Goal: Task Accomplishment & Management: Manage account settings

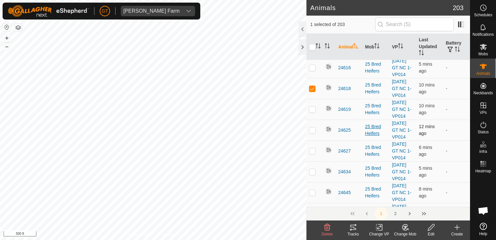
scroll to position [260, 0]
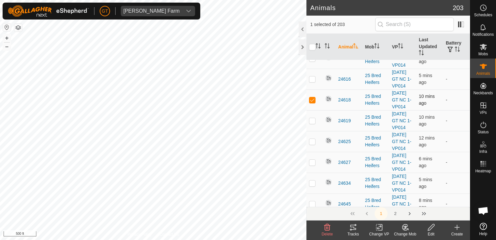
click at [454, 102] on td "-" at bounding box center [456, 99] width 27 height 21
click at [449, 48] on button "button" at bounding box center [450, 49] width 9 height 6
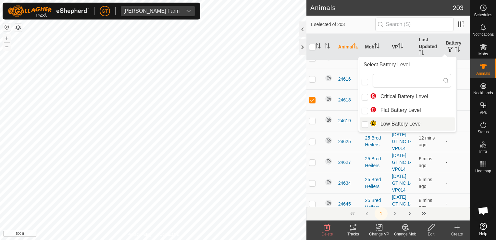
click at [374, 124] on li "Low Battery Level" at bounding box center [407, 123] width 95 height 13
checkbox input "true"
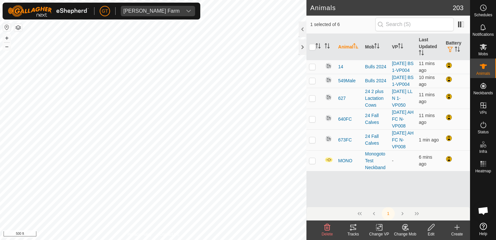
scroll to position [0, 0]
click at [455, 51] on icon "Activate to sort" at bounding box center [457, 48] width 5 height 5
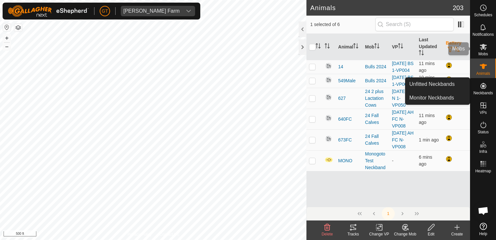
click at [486, 46] on icon at bounding box center [483, 47] width 8 height 8
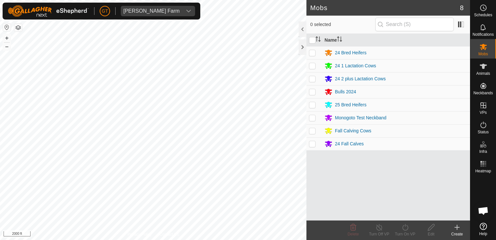
click at [337, 210] on div "Mobs 8 0 selected Name 24 Bred Heifers 24 1 Lactation Cows 24 2 plus Lactation …" at bounding box center [235, 120] width 470 height 240
click at [265, 239] on html "[PERSON_NAME] Farm Schedules Notifications Mobs Animals Neckbands VPs Status In…" at bounding box center [248, 120] width 496 height 240
click at [0, 157] on html "[PERSON_NAME] Farm Schedules Notifications Mobs Animals Neckbands VPs Status In…" at bounding box center [248, 120] width 496 height 240
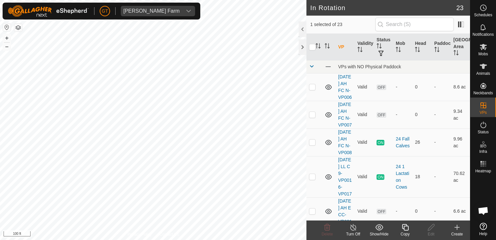
click at [402, 227] on icon at bounding box center [405, 227] width 6 height 6
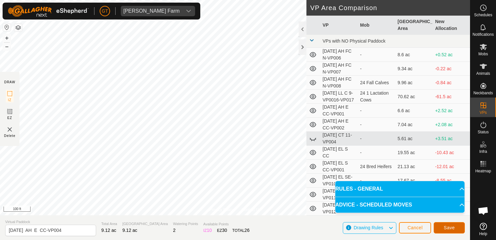
click at [450, 227] on span "Save" at bounding box center [449, 227] width 11 height 5
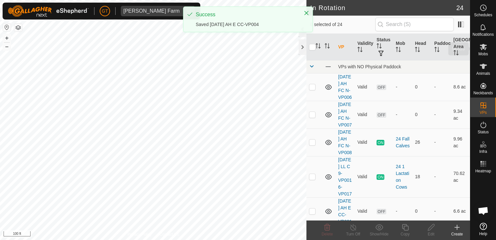
click at [484, 48] on icon at bounding box center [483, 47] width 7 height 6
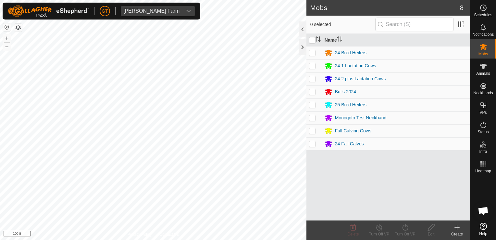
click at [311, 131] on p-checkbox at bounding box center [312, 130] width 6 height 5
checkbox input "true"
click at [402, 226] on icon at bounding box center [405, 227] width 6 height 6
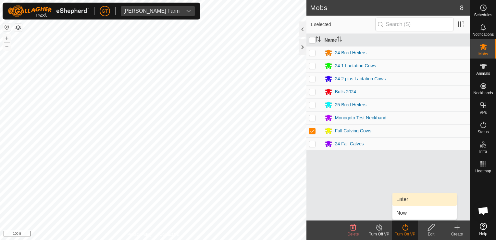
click at [408, 198] on link "Later" at bounding box center [424, 198] width 64 height 13
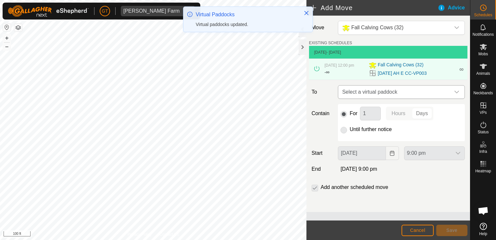
click at [457, 91] on icon "dropdown trigger" at bounding box center [456, 91] width 5 height 5
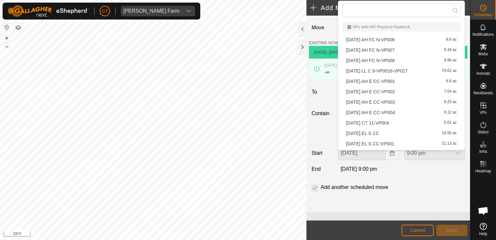
click at [427, 112] on li "[DATE] AH E CC-VP004 9.12 ac" at bounding box center [401, 112] width 118 height 10
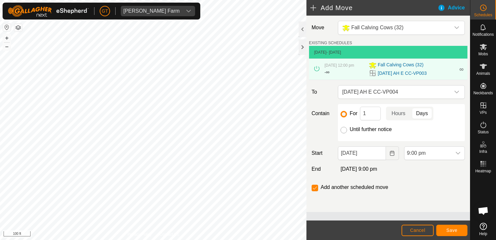
click at [344, 131] on input "Until further notice" at bounding box center [343, 130] width 6 height 6
radio input "true"
checkbox input "false"
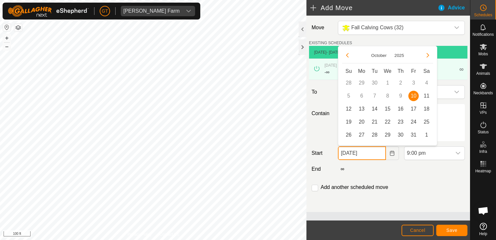
click at [381, 156] on input "[DATE]" at bounding box center [362, 153] width 48 height 14
click at [429, 94] on span "11" at bounding box center [426, 96] width 10 height 10
type input "[DATE]"
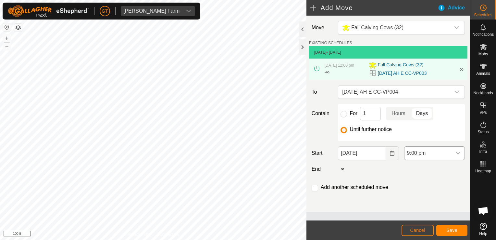
click at [457, 152] on icon "dropdown trigger" at bounding box center [457, 152] width 5 height 5
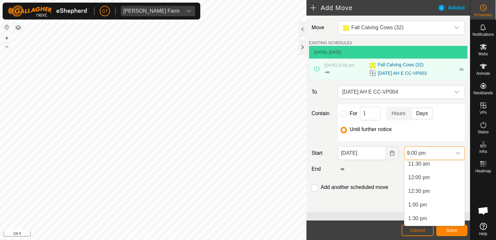
scroll to position [313, 0]
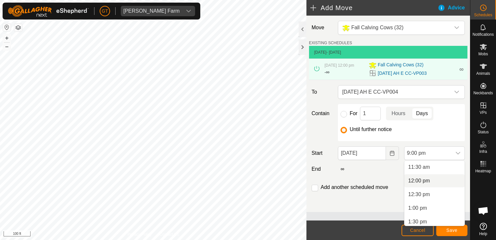
click at [428, 182] on li "12:00 pm" at bounding box center [434, 180] width 60 height 13
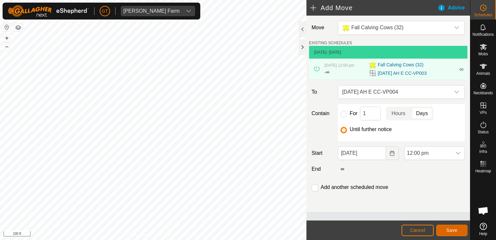
click at [455, 231] on span "Save" at bounding box center [451, 229] width 11 height 5
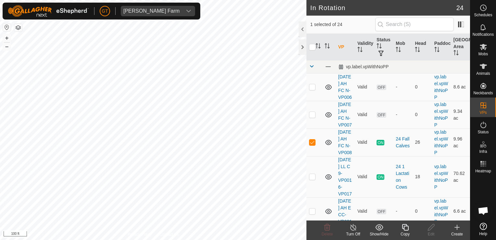
click at [407, 227] on icon at bounding box center [405, 227] width 8 height 8
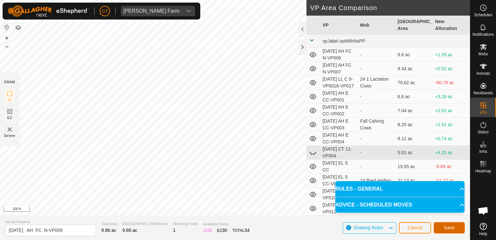
click at [448, 229] on span "Save" at bounding box center [449, 227] width 11 height 5
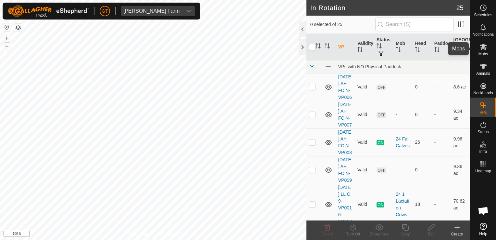
click at [482, 48] on icon at bounding box center [483, 47] width 7 height 6
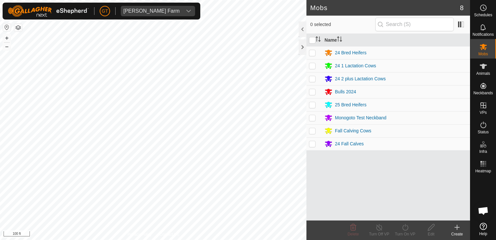
click at [312, 142] on p-checkbox at bounding box center [312, 143] width 6 height 5
checkbox input "true"
click at [406, 226] on icon at bounding box center [405, 227] width 8 height 8
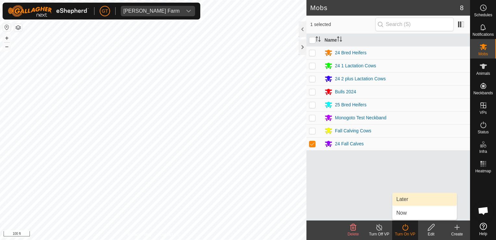
click at [399, 201] on link "Later" at bounding box center [424, 198] width 64 height 13
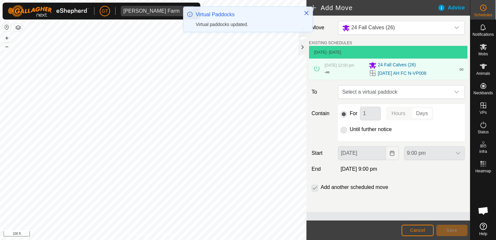
click at [455, 94] on icon "dropdown trigger" at bounding box center [456, 91] width 5 height 5
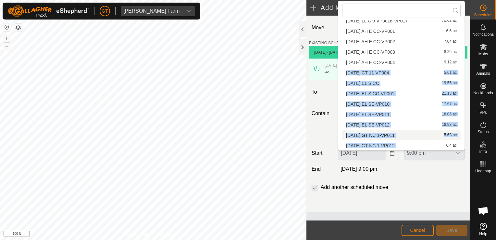
scroll to position [61, 0]
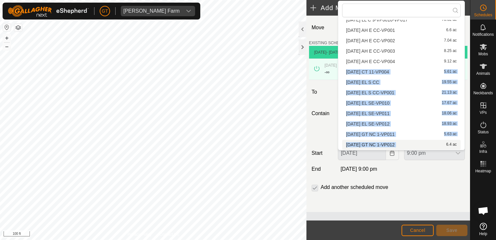
drag, startPoint x: 415, startPoint y: 79, endPoint x: 430, endPoint y: 142, distance: 64.6
click at [430, 143] on ul "VPs with NO Physical Paddock [DATE] AH FC N-VP006 8.6 ac [DATE] AH FC N-VP007 9…" at bounding box center [401, 95] width 126 height 274
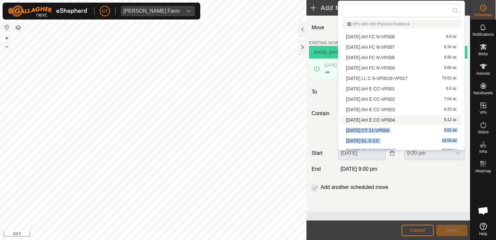
scroll to position [0, 0]
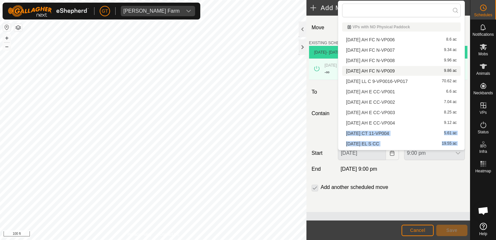
click at [397, 72] on li "[DATE] AH FC N-VP009 9.86 ac" at bounding box center [401, 71] width 118 height 10
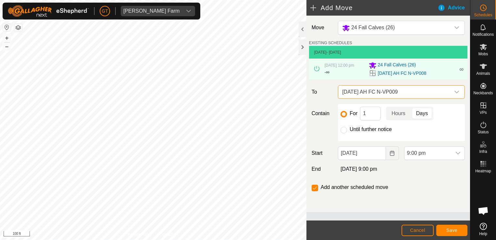
click at [423, 90] on span "[DATE] AH FC N-VP009" at bounding box center [394, 91] width 111 height 13
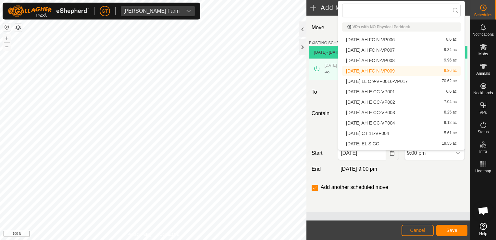
click at [418, 71] on li "[DATE] AH FC N-VP009 9.86 ac" at bounding box center [401, 71] width 118 height 10
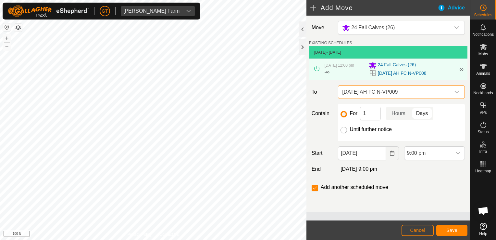
click at [345, 128] on input "Until further notice" at bounding box center [343, 130] width 6 height 6
radio input "true"
checkbox input "false"
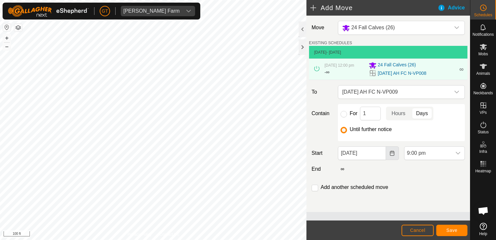
click at [394, 150] on button "Choose Date" at bounding box center [392, 153] width 13 height 14
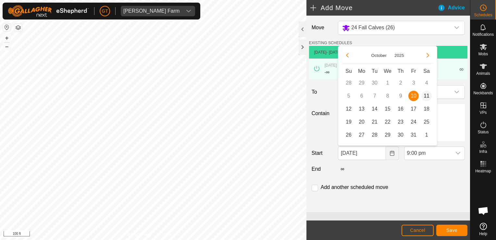
click at [428, 95] on span "11" at bounding box center [426, 96] width 10 height 10
type input "[DATE]"
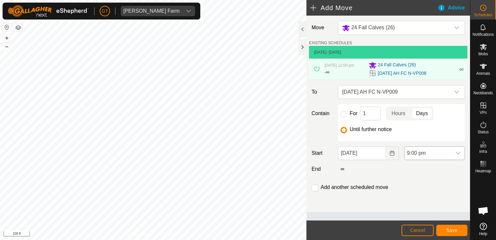
click at [459, 153] on icon "dropdown trigger" at bounding box center [458, 153] width 5 height 3
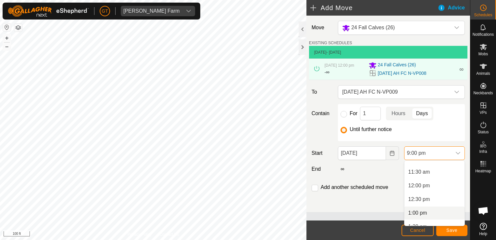
scroll to position [308, 0]
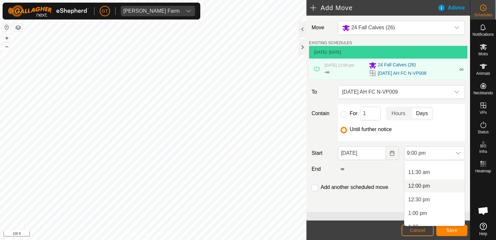
click at [431, 186] on li "12:00 pm" at bounding box center [434, 185] width 60 height 13
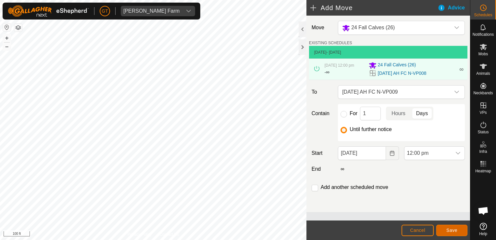
click at [451, 231] on span "Save" at bounding box center [451, 229] width 11 height 5
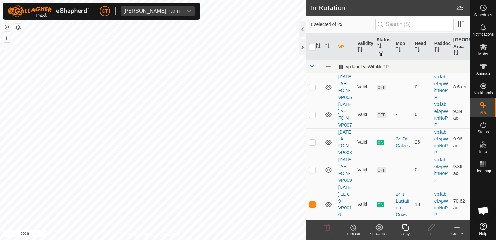
click at [405, 225] on icon at bounding box center [405, 227] width 8 height 8
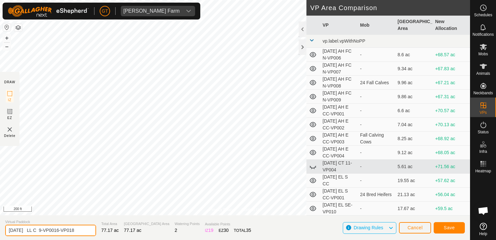
drag, startPoint x: 83, startPoint y: 229, endPoint x: 88, endPoint y: 229, distance: 4.9
click at [88, 229] on input "[DATE] LL C 9-VP0016-VP018" at bounding box center [50, 229] width 91 height 11
type input "[DATE] DH NW"
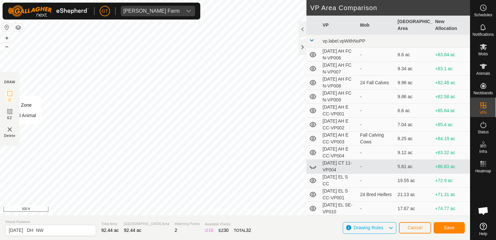
click at [0, 132] on html "[PERSON_NAME] Farm Schedules Notifications Mobs Animals Neckbands VPs Status In…" at bounding box center [248, 120] width 496 height 240
click at [448, 226] on span "Save" at bounding box center [449, 227] width 11 height 5
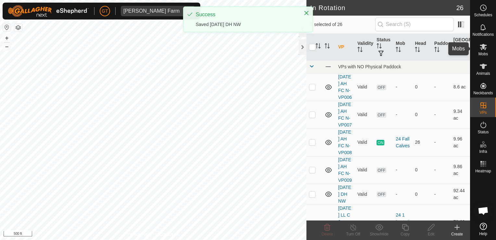
click at [482, 50] on icon at bounding box center [483, 47] width 8 height 8
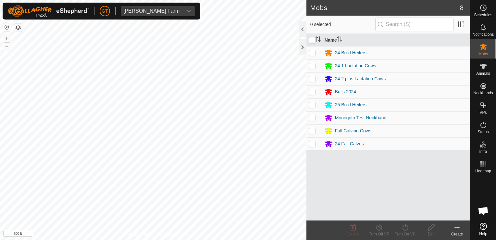
click at [313, 66] on p-checkbox at bounding box center [312, 65] width 6 height 5
checkbox input "true"
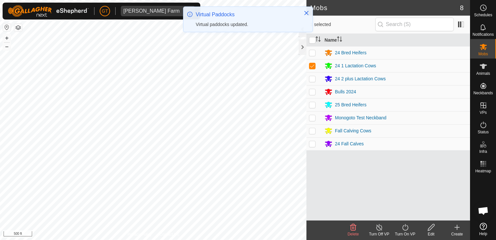
click at [313, 78] on p-checkbox at bounding box center [312, 78] width 6 height 5
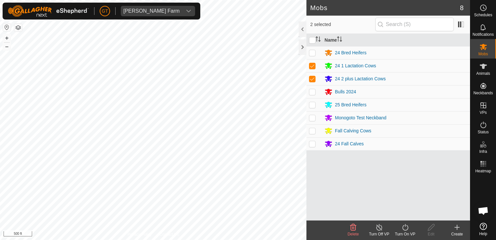
click at [408, 225] on icon at bounding box center [405, 227] width 8 height 8
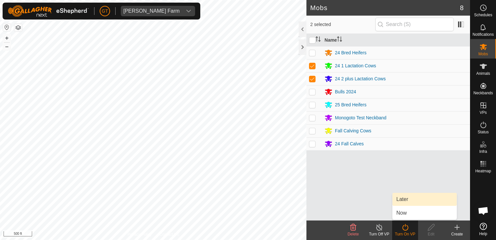
click at [401, 200] on link "Later" at bounding box center [424, 198] width 64 height 13
click at [405, 227] on icon at bounding box center [405, 227] width 8 height 8
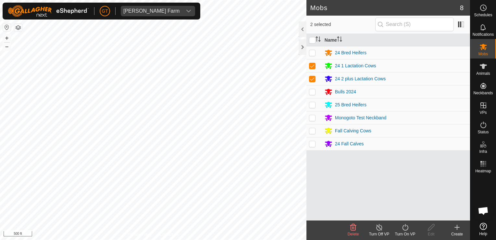
click at [405, 224] on icon at bounding box center [405, 227] width 8 height 8
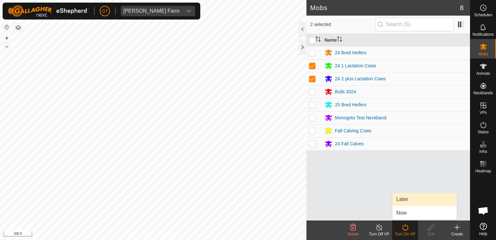
click at [405, 199] on link "Later" at bounding box center [424, 198] width 64 height 13
click at [313, 79] on p-checkbox at bounding box center [312, 78] width 6 height 5
checkbox input "false"
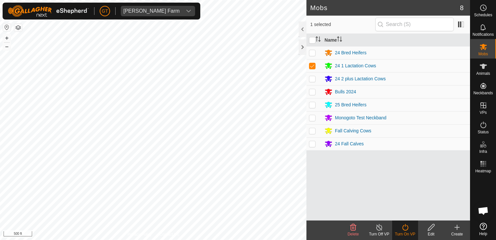
click at [405, 225] on icon at bounding box center [405, 227] width 8 height 8
click at [406, 226] on icon at bounding box center [405, 227] width 8 height 8
click at [405, 200] on link "Later" at bounding box center [424, 198] width 64 height 13
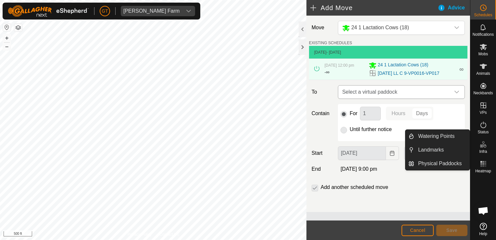
click at [456, 92] on icon "dropdown trigger" at bounding box center [456, 92] width 5 height 3
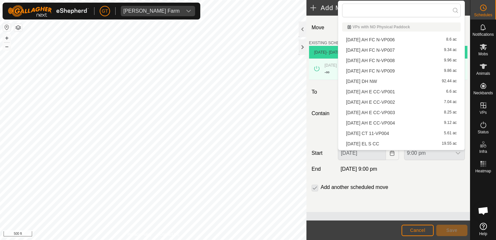
click at [406, 80] on li "[DATE] DH NW 92.44 ac" at bounding box center [401, 81] width 118 height 10
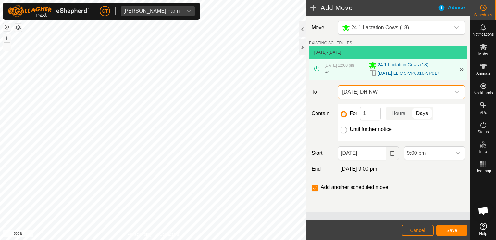
click at [345, 132] on input "Until further notice" at bounding box center [343, 130] width 6 height 6
radio input "true"
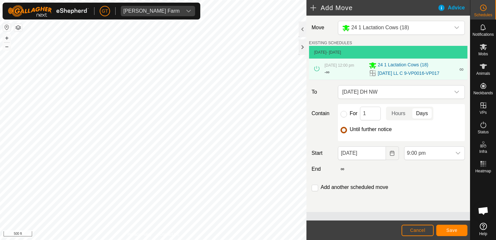
checkbox input "false"
click at [382, 158] on input "[DATE]" at bounding box center [362, 153] width 48 height 14
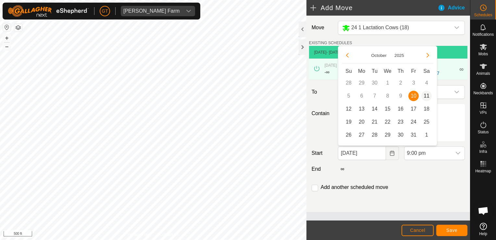
click at [423, 98] on span "11" at bounding box center [426, 96] width 10 height 10
type input "[DATE]"
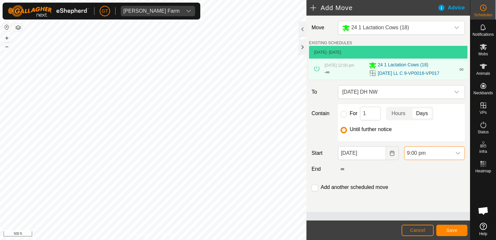
click at [436, 155] on span "9:00 pm" at bounding box center [427, 152] width 47 height 13
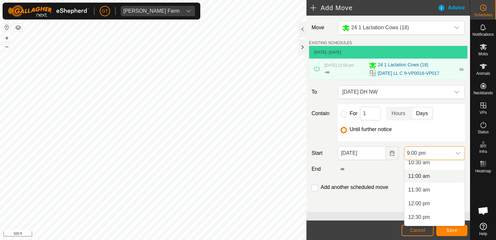
scroll to position [323, 0]
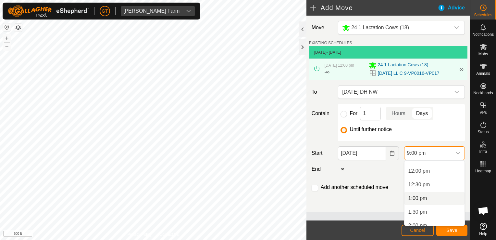
click at [427, 202] on li "1:00 pm" at bounding box center [434, 197] width 60 height 13
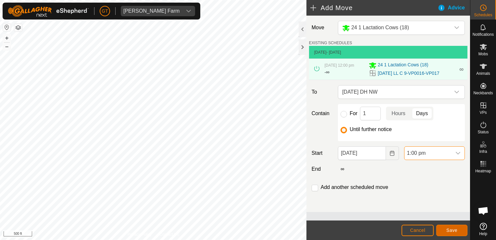
click at [455, 229] on span "Save" at bounding box center [451, 229] width 11 height 5
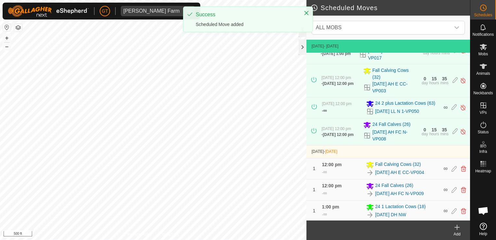
scroll to position [22, 0]
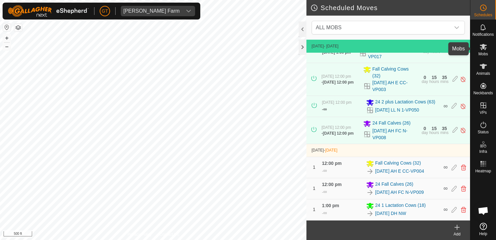
click at [485, 49] on icon at bounding box center [483, 47] width 7 height 6
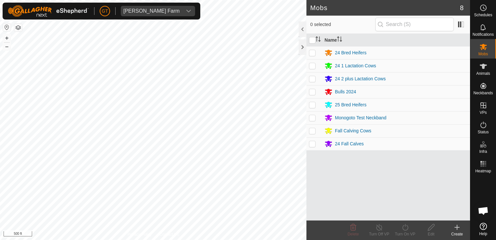
click at [313, 116] on p-checkbox at bounding box center [312, 117] width 6 height 5
checkbox input "true"
click at [403, 228] on icon at bounding box center [405, 227] width 8 height 8
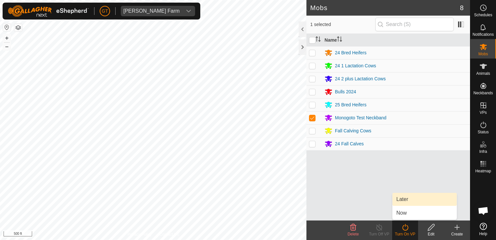
click at [406, 197] on link "Later" at bounding box center [424, 198] width 64 height 13
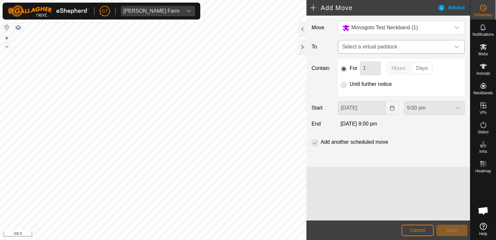
click at [456, 46] on icon "dropdown trigger" at bounding box center [456, 46] width 5 height 5
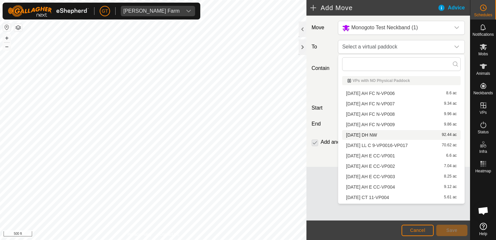
click at [388, 134] on li "[DATE] DH NW 92.44 ac" at bounding box center [401, 135] width 118 height 10
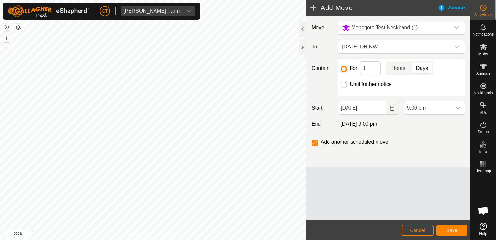
click at [343, 85] on input "Until further notice" at bounding box center [343, 84] width 6 height 6
radio input "true"
checkbox input "false"
click at [383, 108] on input "[DATE]" at bounding box center [362, 108] width 48 height 14
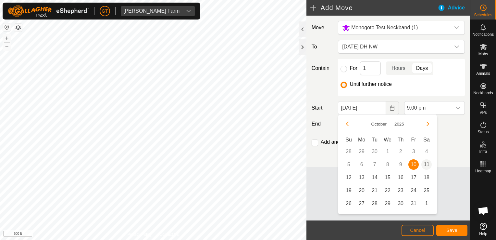
click at [427, 162] on span "11" at bounding box center [426, 164] width 10 height 10
type input "[DATE]"
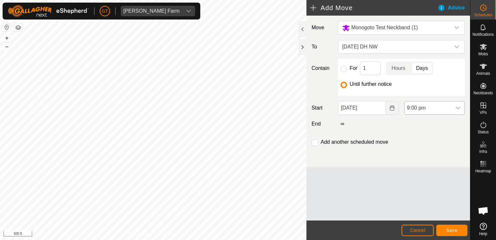
click at [458, 108] on icon "dropdown trigger" at bounding box center [458, 107] width 5 height 3
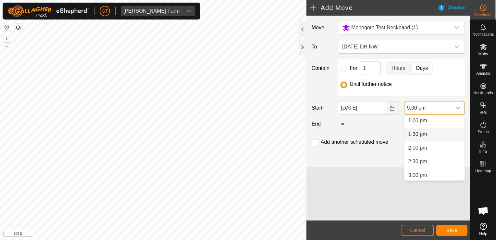
scroll to position [354, 0]
click at [433, 122] on li "1:00 pm" at bounding box center [434, 121] width 60 height 13
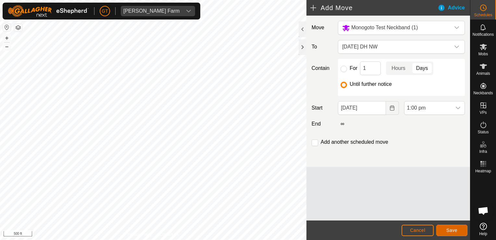
click at [456, 230] on span "Save" at bounding box center [451, 229] width 11 height 5
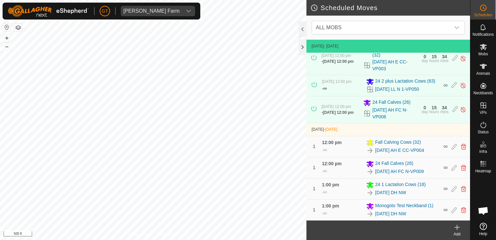
scroll to position [43, 0]
click at [461, 210] on icon at bounding box center [463, 209] width 5 height 6
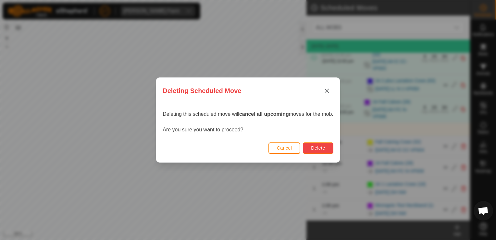
click at [326, 147] on button "Delete" at bounding box center [318, 147] width 30 height 11
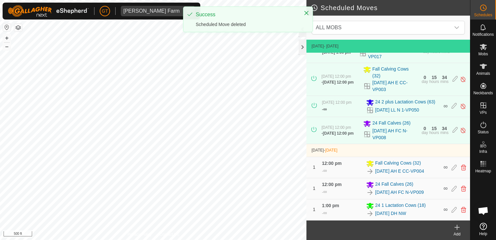
scroll to position [22, 0]
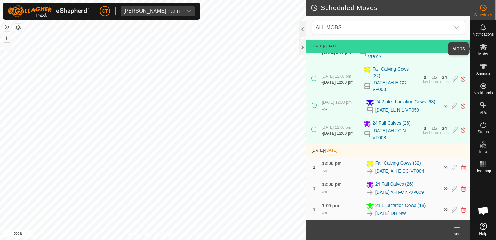
click at [477, 48] on div "Mobs" at bounding box center [483, 48] width 26 height 19
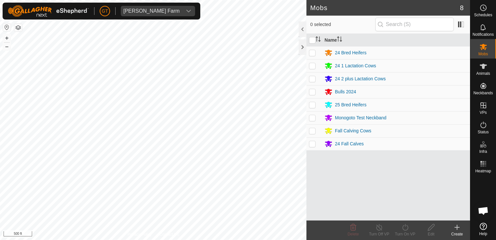
click at [311, 78] on p-checkbox at bounding box center [312, 78] width 6 height 5
checkbox input "true"
click at [402, 226] on icon at bounding box center [405, 227] width 6 height 6
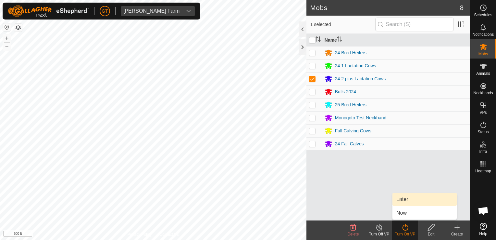
click at [411, 199] on link "Later" at bounding box center [424, 198] width 64 height 13
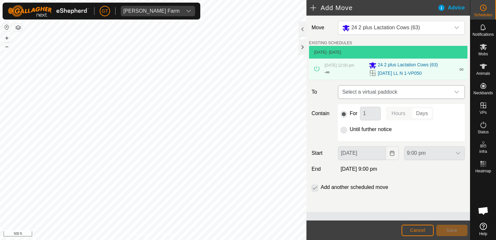
click at [457, 94] on icon "dropdown trigger" at bounding box center [456, 91] width 5 height 5
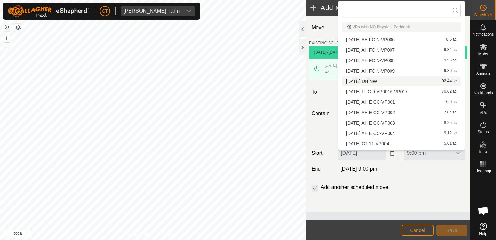
click at [392, 79] on li "[DATE] DH NW 92.44 ac" at bounding box center [401, 81] width 118 height 10
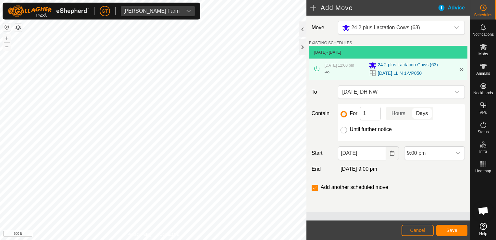
click at [344, 129] on input "Until further notice" at bounding box center [343, 130] width 6 height 6
radio input "true"
checkbox input "false"
click at [386, 156] on button "Choose Date" at bounding box center [392, 153] width 13 height 14
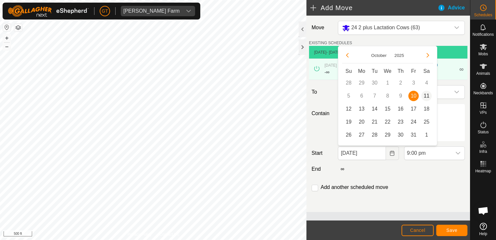
click at [425, 97] on span "11" at bounding box center [426, 96] width 10 height 10
type input "[DATE]"
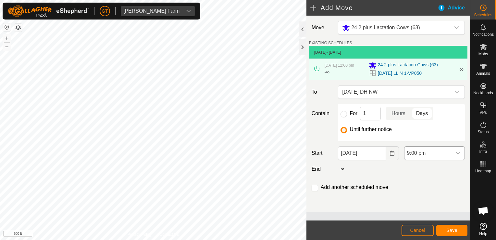
click at [457, 156] on div "dropdown trigger" at bounding box center [457, 152] width 13 height 13
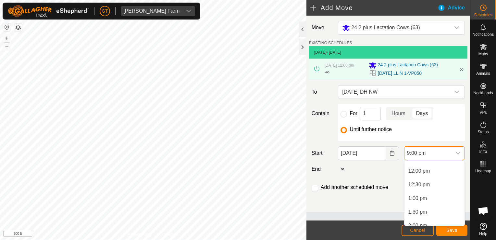
scroll to position [323, 0]
click at [418, 201] on li "1:00 pm" at bounding box center [434, 197] width 60 height 13
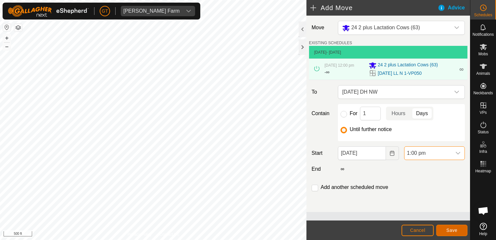
click at [449, 227] on span "Save" at bounding box center [451, 229] width 11 height 5
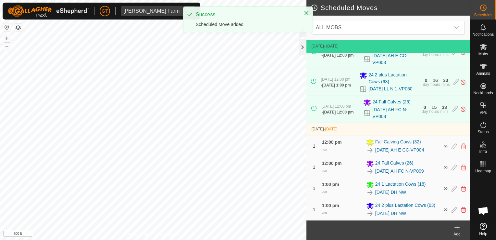
scroll to position [55, 0]
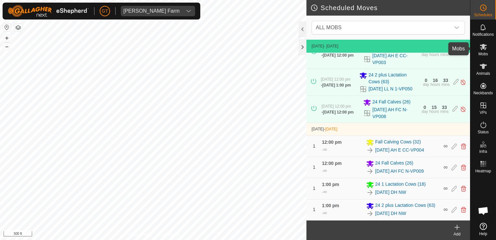
click at [483, 41] on div "Mobs" at bounding box center [483, 48] width 26 height 19
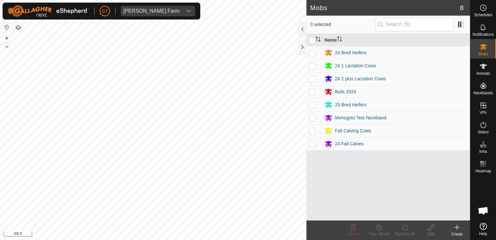
click at [311, 139] on div "Mobs 8 0 selected Name 24 Bred Heifers 24 1 Lactation Cows 24 2 plus Lactation …" at bounding box center [235, 120] width 470 height 240
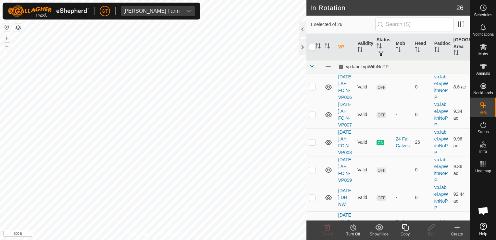
checkbox input "false"
checkbox input "true"
checkbox input "false"
click at [330, 228] on icon at bounding box center [327, 227] width 8 height 8
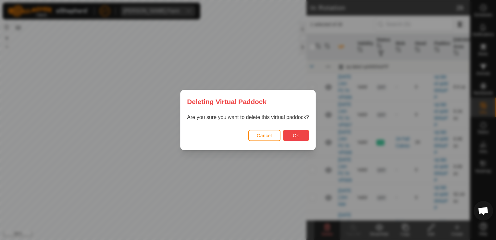
click at [296, 133] on span "Ok" at bounding box center [296, 135] width 6 height 5
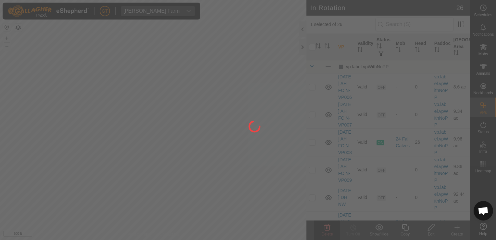
checkbox input "false"
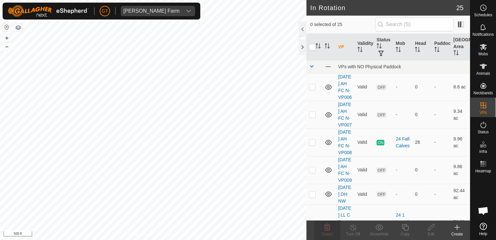
checkbox input "true"
click at [328, 227] on icon at bounding box center [327, 227] width 8 height 8
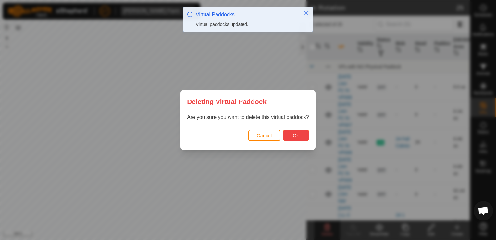
click at [295, 137] on span "Ok" at bounding box center [296, 135] width 6 height 5
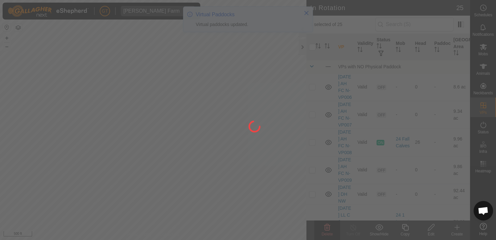
checkbox input "false"
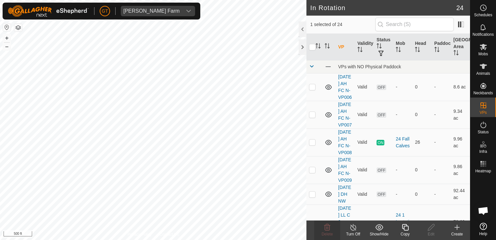
checkbox input "false"
checkbox input "true"
checkbox input "false"
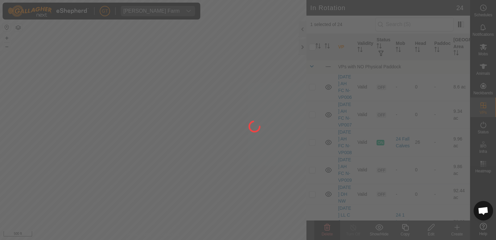
click at [328, 227] on div at bounding box center [248, 120] width 496 height 240
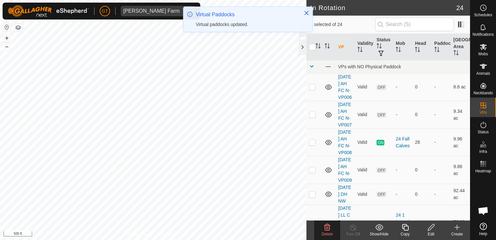
click at [328, 227] on icon at bounding box center [327, 227] width 8 height 8
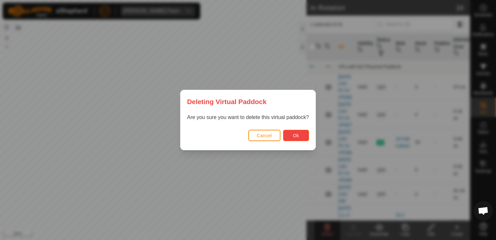
click at [296, 133] on span "Ok" at bounding box center [296, 135] width 6 height 5
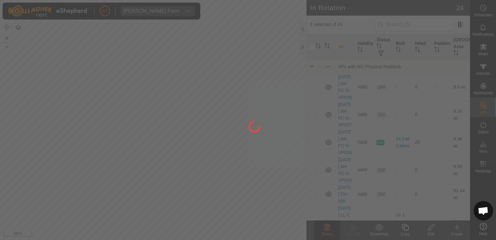
checkbox input "false"
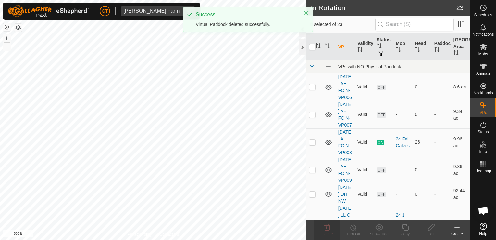
checkbox input "true"
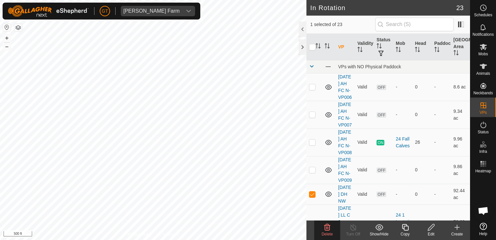
click at [329, 230] on div "[PERSON_NAME] Farm Schedules Notifications Mobs Animals Neckbands VPs Status In…" at bounding box center [248, 120] width 496 height 240
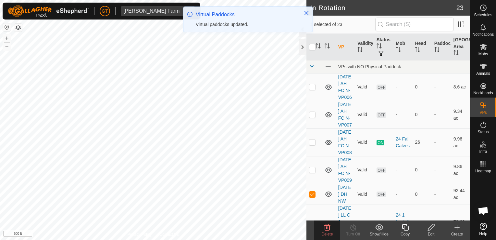
click at [332, 227] on delete-svg-icon at bounding box center [327, 227] width 26 height 8
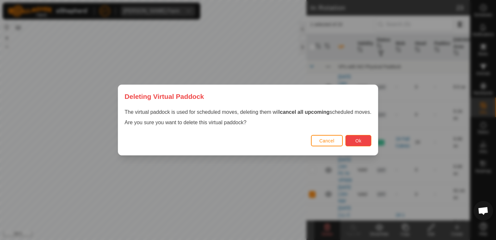
click at [361, 139] on span "Ok" at bounding box center [358, 140] width 6 height 5
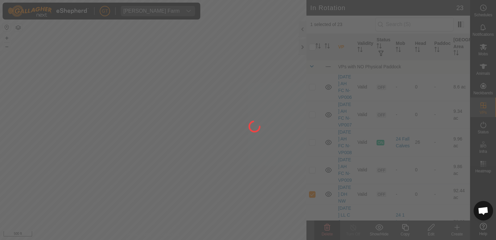
checkbox input "false"
click at [166, 178] on div at bounding box center [248, 120] width 496 height 240
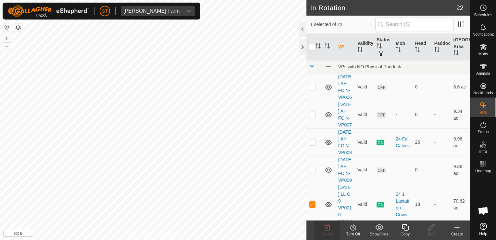
checkbox input "true"
click at [406, 229] on icon at bounding box center [405, 227] width 8 height 8
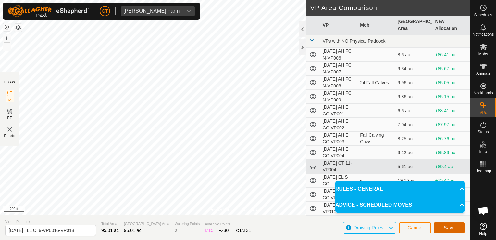
click at [444, 230] on button "Save" at bounding box center [449, 227] width 31 height 11
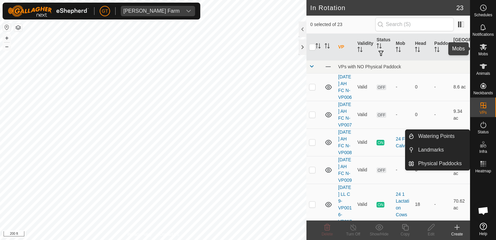
click at [484, 46] on icon at bounding box center [483, 47] width 7 height 6
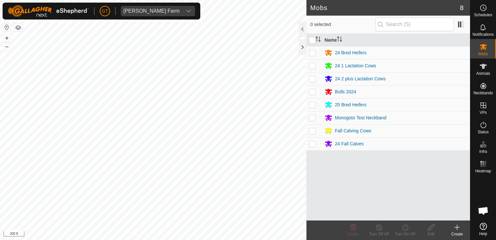
click at [313, 66] on p-checkbox at bounding box center [312, 65] width 6 height 5
checkbox input "true"
click at [311, 76] on p-checkbox at bounding box center [312, 78] width 6 height 5
click at [406, 228] on icon at bounding box center [405, 227] width 8 height 8
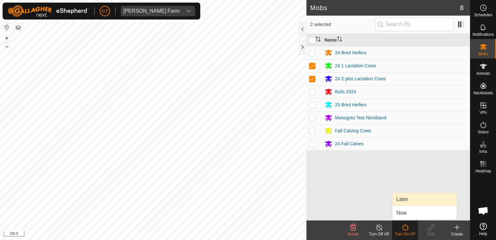
click at [410, 199] on link "Later" at bounding box center [424, 198] width 64 height 13
click at [314, 78] on p-checkbox at bounding box center [312, 78] width 6 height 5
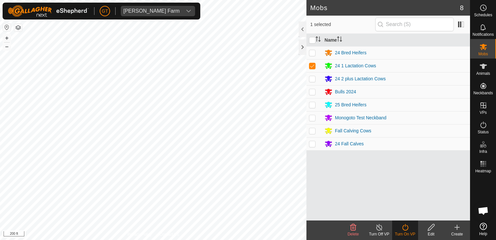
checkbox input "false"
click at [402, 227] on icon at bounding box center [405, 227] width 8 height 8
click at [401, 227] on icon at bounding box center [405, 227] width 8 height 8
click at [411, 196] on link "Later" at bounding box center [424, 198] width 64 height 13
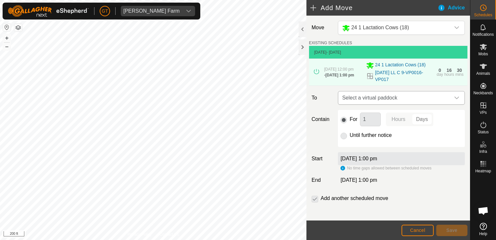
click at [454, 98] on icon "dropdown trigger" at bounding box center [456, 97] width 5 height 5
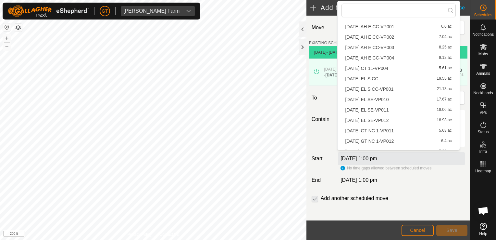
scroll to position [32, 0]
click at [390, 50] on li "[DATE] LL C 9-VP0016-VP018 95.01 ac" at bounding box center [398, 49] width 114 height 10
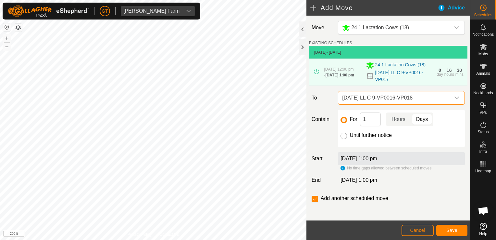
click at [343, 136] on input "Until further notice" at bounding box center [343, 135] width 6 height 6
radio input "true"
checkbox input "false"
click at [425, 227] on button "Cancel" at bounding box center [417, 229] width 32 height 11
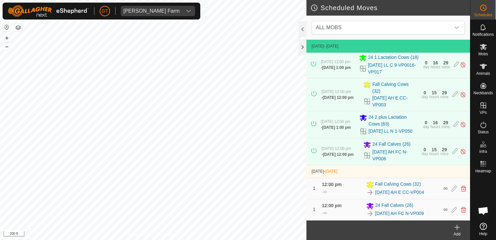
scroll to position [6, 0]
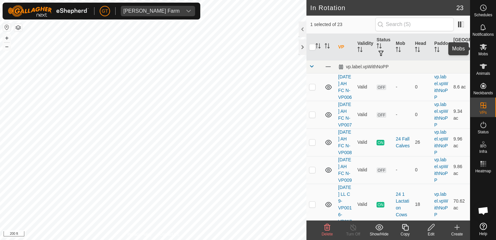
click at [485, 43] on icon at bounding box center [483, 47] width 8 height 8
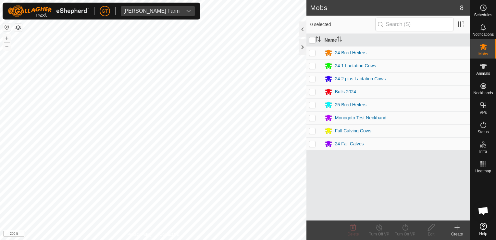
click at [314, 64] on p-checkbox at bounding box center [312, 65] width 6 height 5
checkbox input "true"
click at [405, 224] on icon at bounding box center [405, 227] width 6 height 6
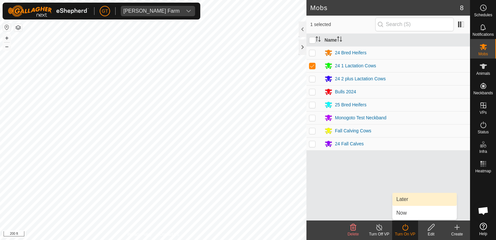
click at [403, 200] on link "Later" at bounding box center [424, 198] width 64 height 13
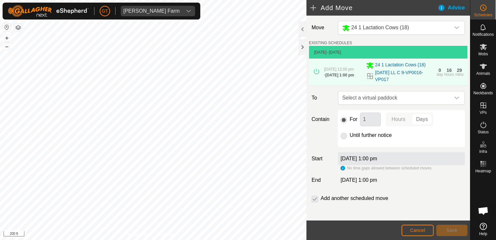
click at [433, 79] on div "[DATE] 12:00 pm - [DATE] 1:00 pm 24 1 Lactation Cows [PHONE_NUMBER][DATE] LL C …" at bounding box center [388, 72] width 153 height 27
click at [421, 229] on span "Cancel" at bounding box center [417, 229] width 15 height 5
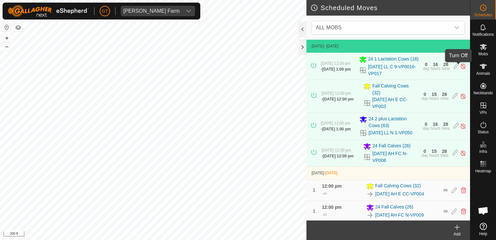
click at [460, 68] on img at bounding box center [463, 66] width 6 height 7
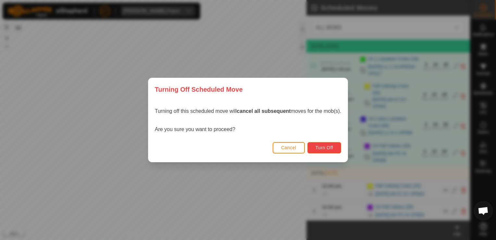
click at [338, 146] on button "Turn Off" at bounding box center [324, 147] width 34 height 11
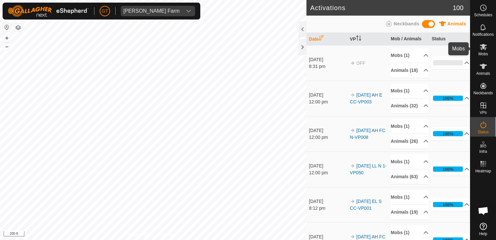
click at [484, 46] on icon at bounding box center [483, 47] width 7 height 6
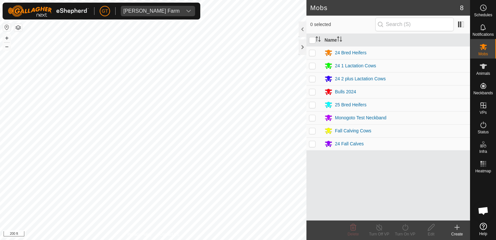
click at [311, 67] on p-checkbox at bounding box center [312, 65] width 6 height 5
checkbox input "true"
click at [404, 226] on icon at bounding box center [405, 227] width 8 height 8
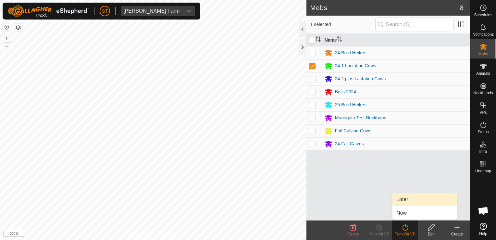
click at [407, 198] on link "Later" at bounding box center [424, 198] width 64 height 13
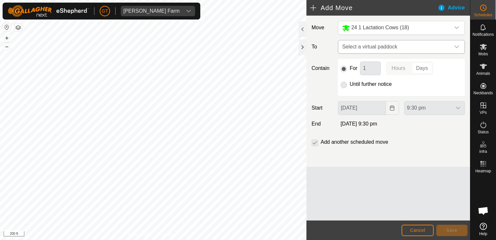
click at [457, 48] on icon "dropdown trigger" at bounding box center [456, 46] width 5 height 5
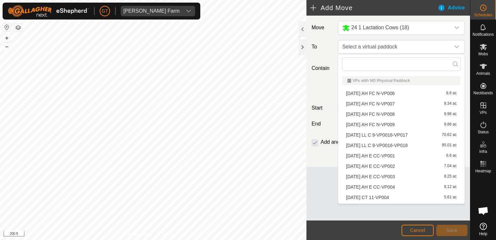
click at [416, 143] on li "[DATE] LL C 9-VP0016-VP018 95.01 ac" at bounding box center [401, 145] width 118 height 10
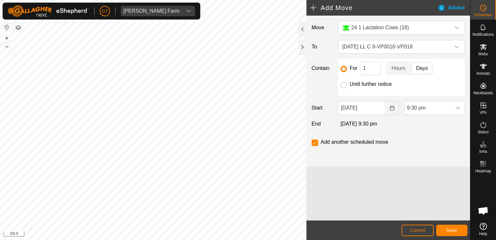
click at [345, 84] on input "Until further notice" at bounding box center [343, 84] width 6 height 6
radio input "true"
checkbox input "false"
click at [389, 108] on button "Choose Date" at bounding box center [392, 108] width 13 height 14
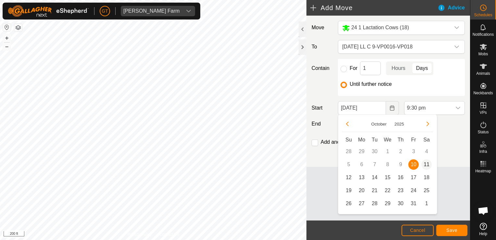
click at [425, 164] on span "11" at bounding box center [426, 164] width 10 height 10
type input "[DATE]"
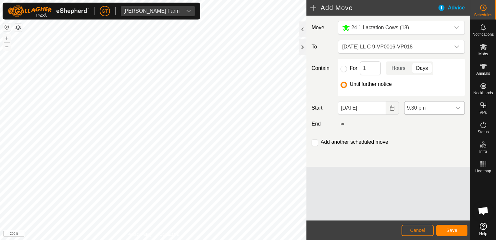
click at [459, 105] on icon "dropdown trigger" at bounding box center [457, 107] width 5 height 5
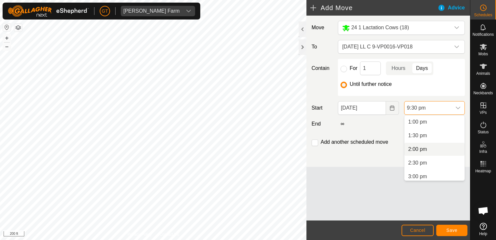
scroll to position [322, 0]
click at [426, 153] on li "1:00 pm" at bounding box center [434, 154] width 60 height 13
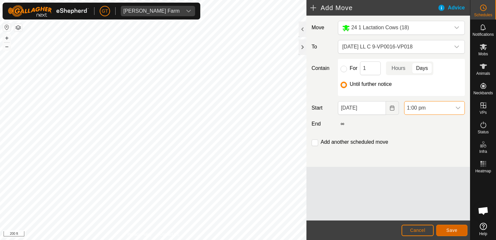
click at [454, 231] on span "Save" at bounding box center [451, 229] width 11 height 5
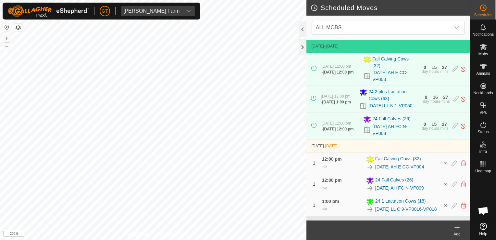
scroll to position [5, 0]
click at [480, 48] on icon at bounding box center [483, 47] width 8 height 8
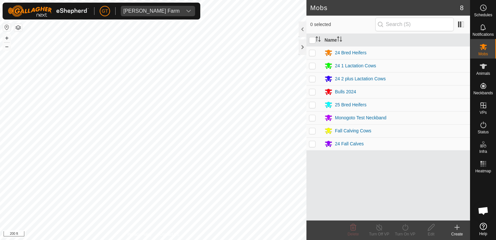
click at [313, 80] on p-checkbox at bounding box center [312, 78] width 6 height 5
checkbox input "true"
click at [407, 225] on icon at bounding box center [405, 227] width 8 height 8
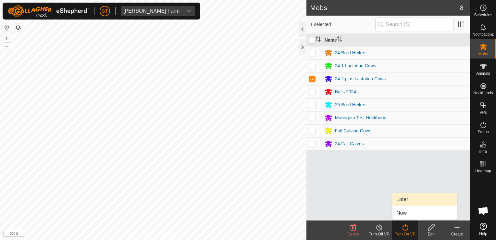
click at [410, 200] on link "Later" at bounding box center [424, 198] width 64 height 13
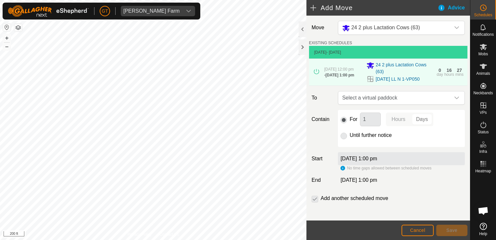
click at [336, 200] on label "Add another scheduled move" at bounding box center [355, 197] width 68 height 5
click at [415, 227] on button "Cancel" at bounding box center [417, 229] width 32 height 11
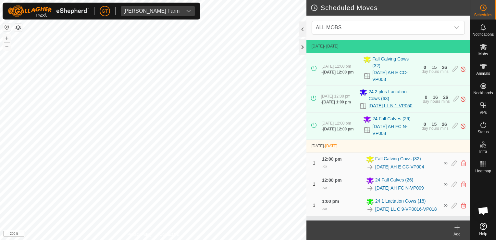
click at [379, 102] on link "[DATE] LL N 1-VP050" at bounding box center [390, 105] width 44 height 7
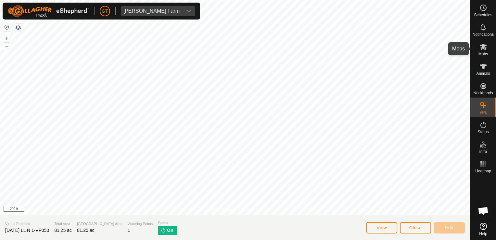
click at [483, 46] on icon at bounding box center [483, 47] width 7 height 6
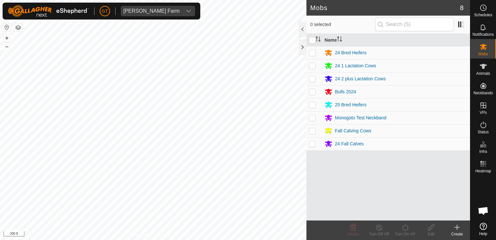
click at [312, 82] on td at bounding box center [314, 78] width 16 height 13
checkbox input "true"
click at [406, 228] on icon at bounding box center [405, 227] width 8 height 8
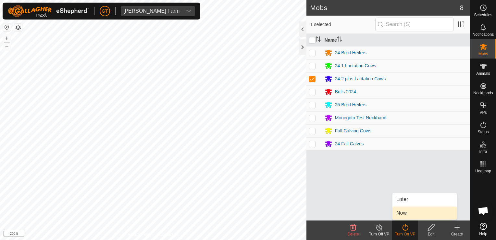
click at [412, 215] on link "Now" at bounding box center [424, 212] width 64 height 13
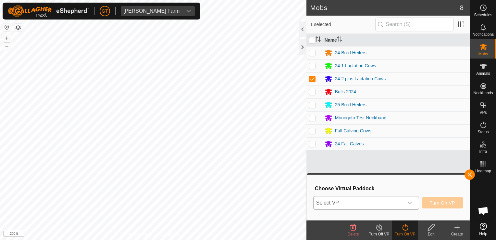
click at [411, 205] on div "dropdown trigger" at bounding box center [409, 202] width 13 height 13
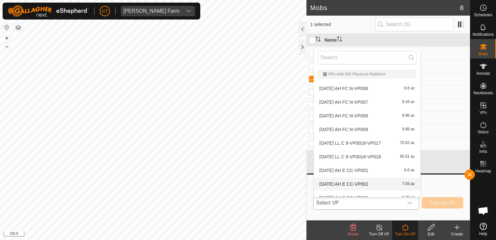
scroll to position [7, 0]
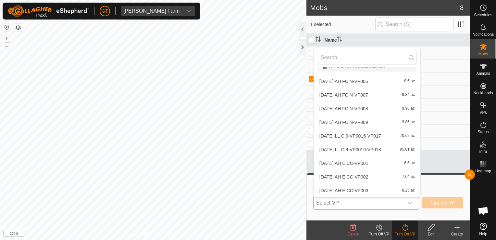
click at [365, 151] on li "[DATE] LL C 9-VP0016-VP018 95.01 ac" at bounding box center [367, 149] width 106 height 13
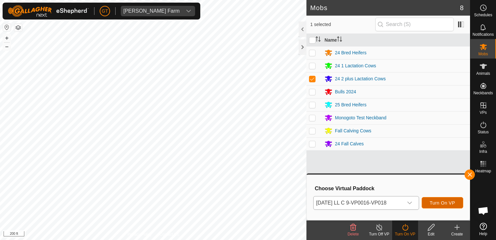
click at [449, 203] on span "Turn On VP" at bounding box center [442, 202] width 25 height 5
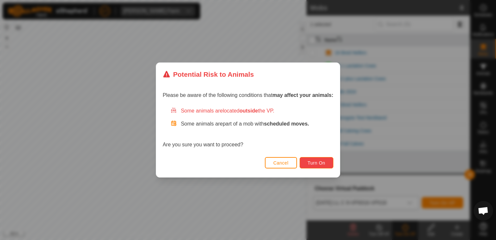
click at [320, 163] on span "Turn On" at bounding box center [317, 162] width 18 height 5
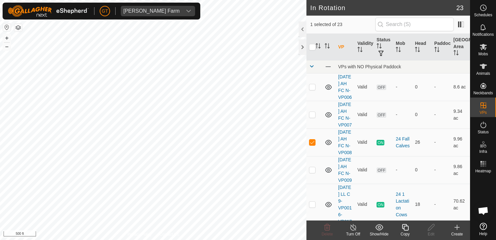
checkbox input "true"
checkbox input "false"
click at [322, 225] on delete-svg-icon at bounding box center [327, 227] width 26 height 8
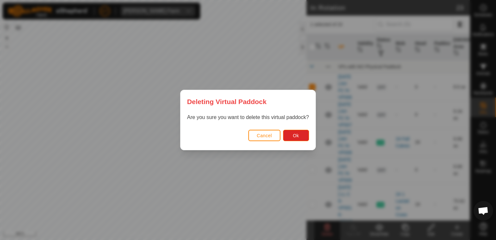
click at [295, 141] on div "Cancel Ok" at bounding box center [247, 139] width 135 height 22
click at [296, 135] on span "Ok" at bounding box center [296, 135] width 6 height 5
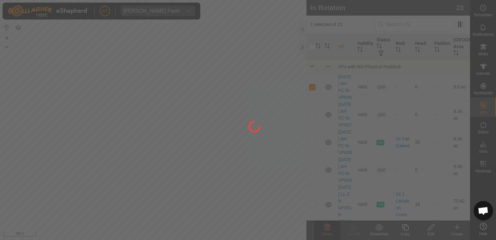
checkbox input "false"
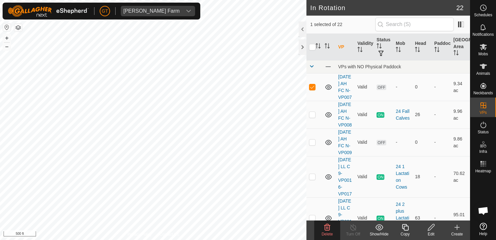
click at [327, 230] on icon at bounding box center [327, 227] width 6 height 6
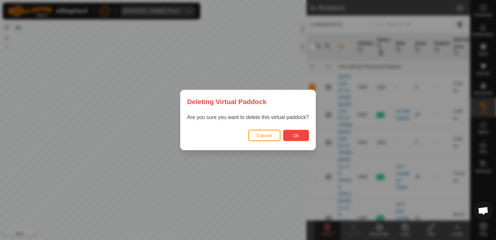
click at [297, 136] on span "Ok" at bounding box center [296, 135] width 6 height 5
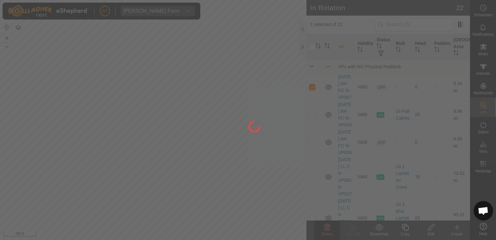
checkbox input "false"
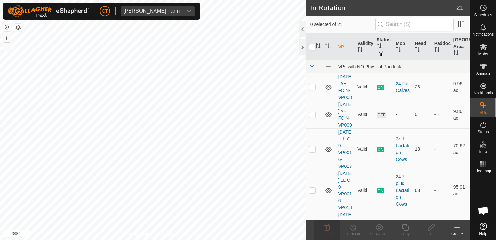
click at [180, 168] on div "[PERSON_NAME] Farm Schedules Notifications Mobs Animals Neckbands VPs Status In…" at bounding box center [248, 120] width 496 height 240
click at [168, 239] on html "[PERSON_NAME] Farm Schedules Notifications Mobs Animals Neckbands VPs Status In…" at bounding box center [248, 120] width 496 height 240
click at [480, 46] on icon at bounding box center [483, 47] width 8 height 8
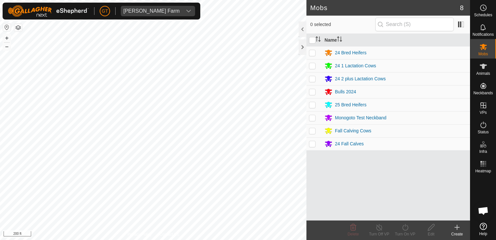
click at [310, 106] on p-checkbox at bounding box center [312, 104] width 6 height 5
checkbox input "true"
click at [337, 103] on div "25 Bred Heifers" at bounding box center [350, 104] width 31 height 7
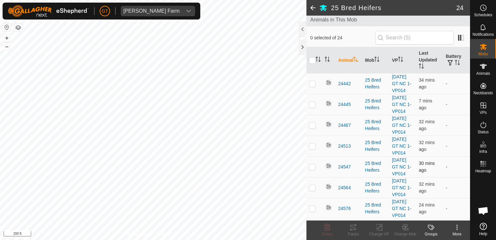
scroll to position [32, 0]
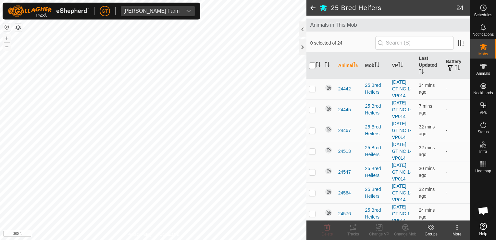
click at [313, 65] on input "checkbox" at bounding box center [312, 65] width 6 height 6
checkbox input "true"
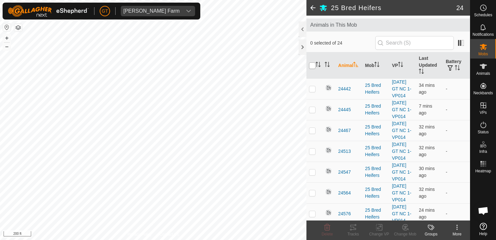
checkbox input "true"
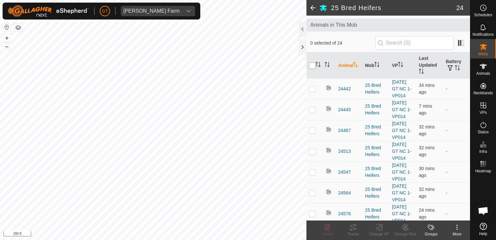
checkbox input "true"
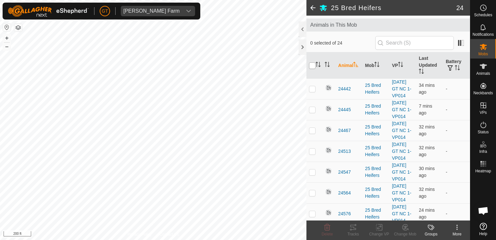
checkbox input "true"
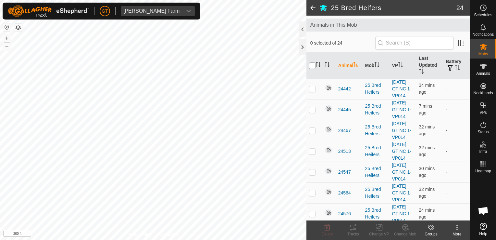
checkbox input "true"
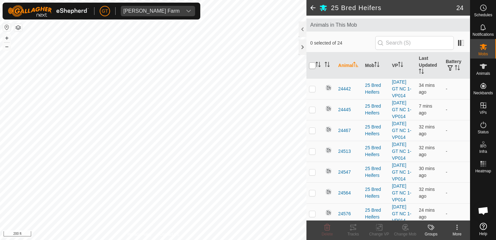
checkbox input "true"
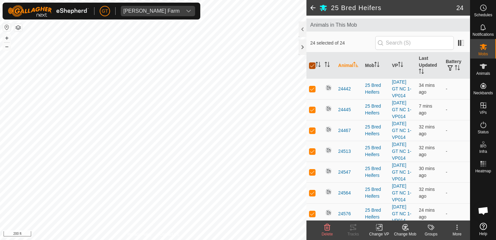
click at [312, 67] on input "checkbox" at bounding box center [312, 65] width 6 height 6
checkbox input "false"
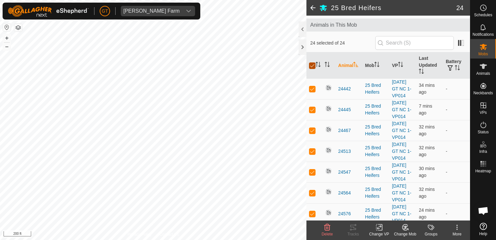
checkbox input "false"
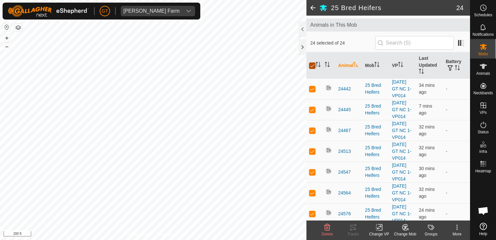
checkbox input "false"
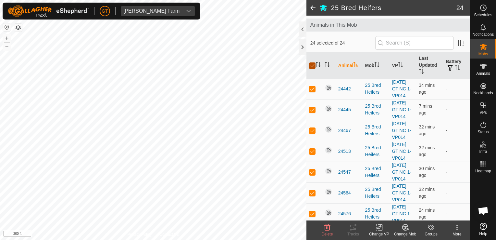
checkbox input "false"
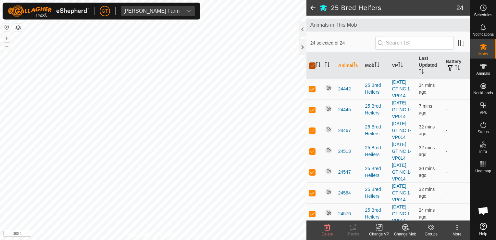
checkbox input "false"
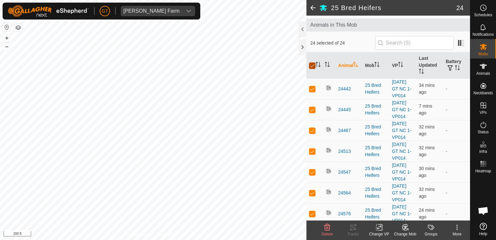
checkbox input "false"
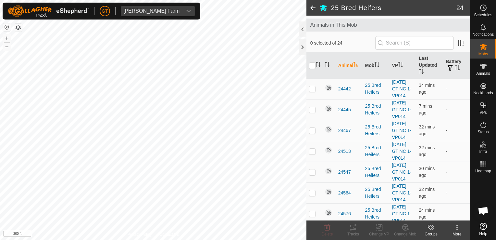
click at [315, 68] on th at bounding box center [314, 65] width 16 height 26
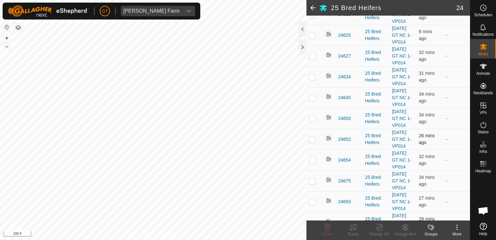
scroll to position [387, 0]
